Goal: Browse casually: Explore the website without a specific task or goal

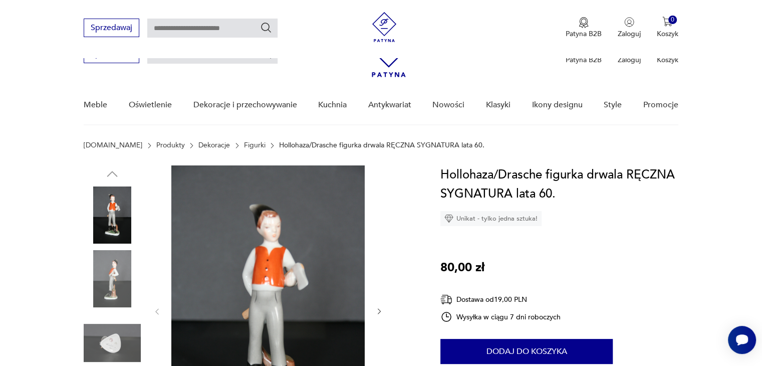
scroll to position [113, 0]
